Goal: Information Seeking & Learning: Check status

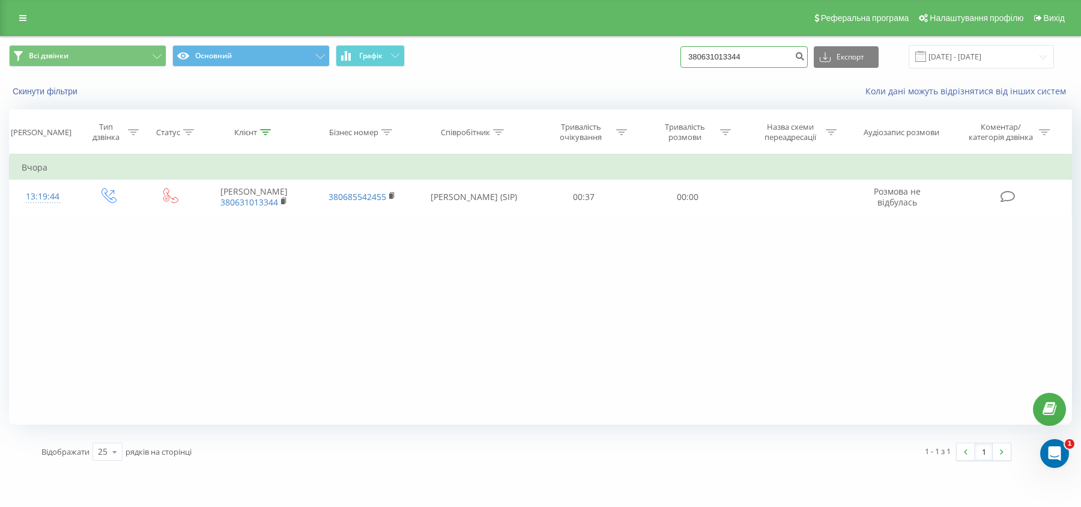
click at [745, 60] on input "380631013344" at bounding box center [743, 57] width 127 height 22
paste input "[PHONE_NUMBER]"
type input "380 95 140-37-56"
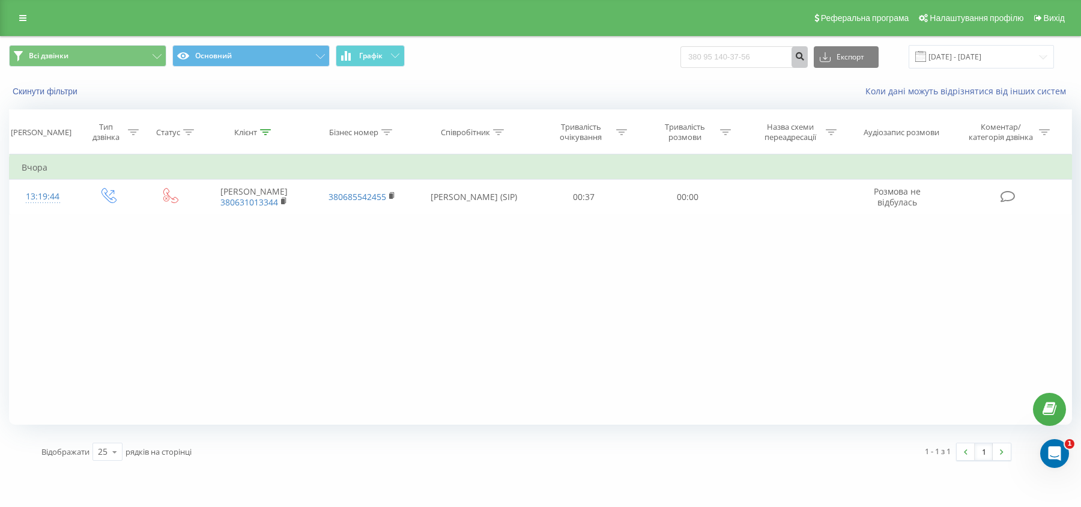
click at [805, 57] on icon "submit" at bounding box center [799, 54] width 10 height 7
click at [805, 58] on icon "submit" at bounding box center [799, 54] width 10 height 7
